Goal: Task Accomplishment & Management: Manage account settings

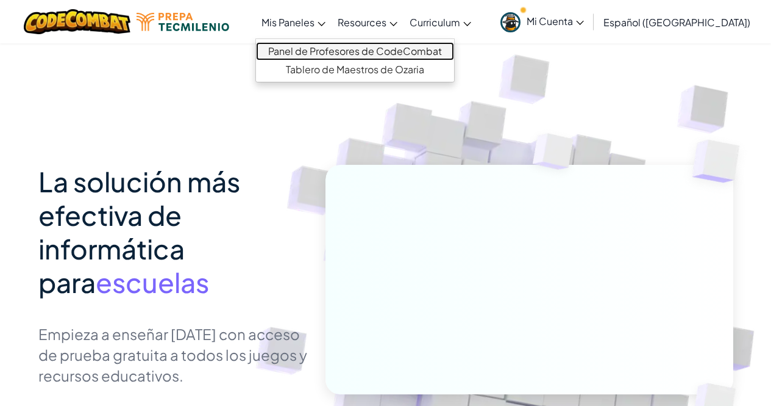
click at [309, 48] on link "Panel de Profesores de CodeCombat" at bounding box center [355, 51] width 198 height 18
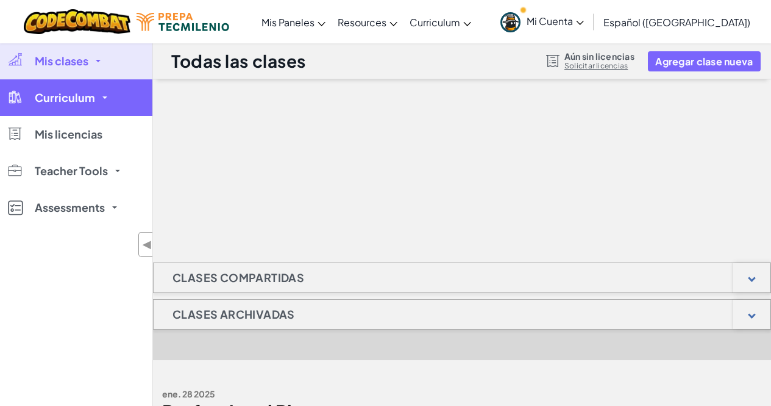
click at [58, 99] on span "Curriculum" at bounding box center [65, 97] width 60 height 11
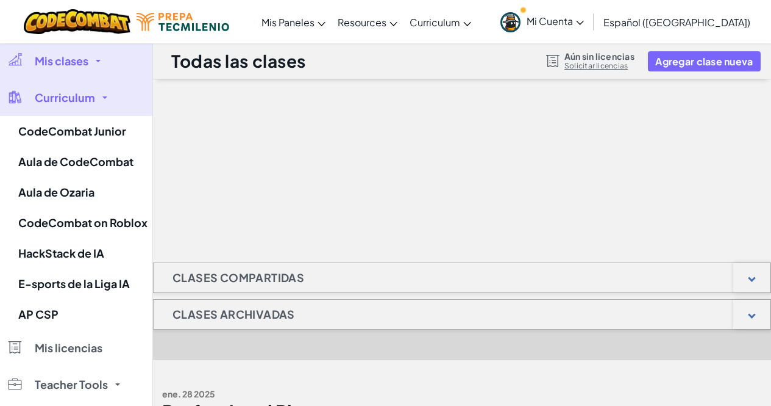
click at [58, 53] on link "Mis clases" at bounding box center [76, 61] width 152 height 37
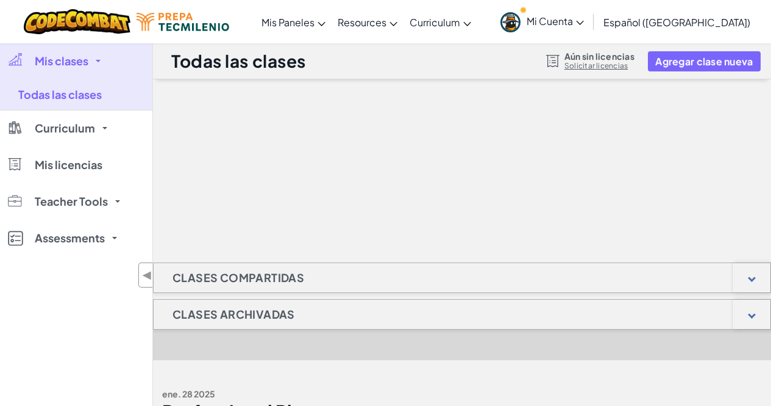
click at [584, 18] on span "Mi Cuenta" at bounding box center [555, 21] width 57 height 13
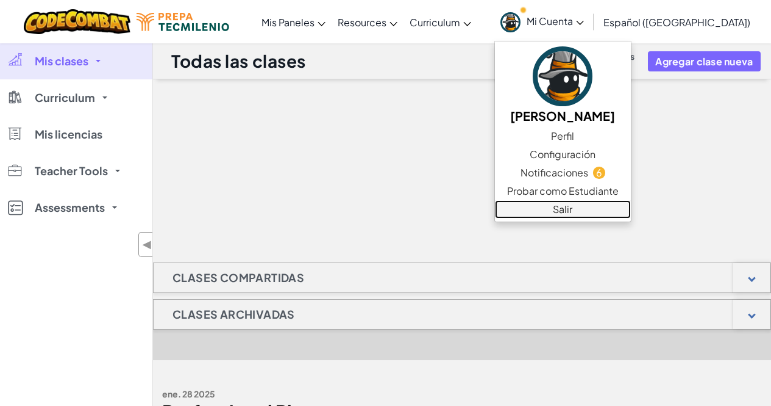
click at [607, 207] on link "Salir" at bounding box center [563, 209] width 136 height 18
